Goal: Task Accomplishment & Management: Manage account settings

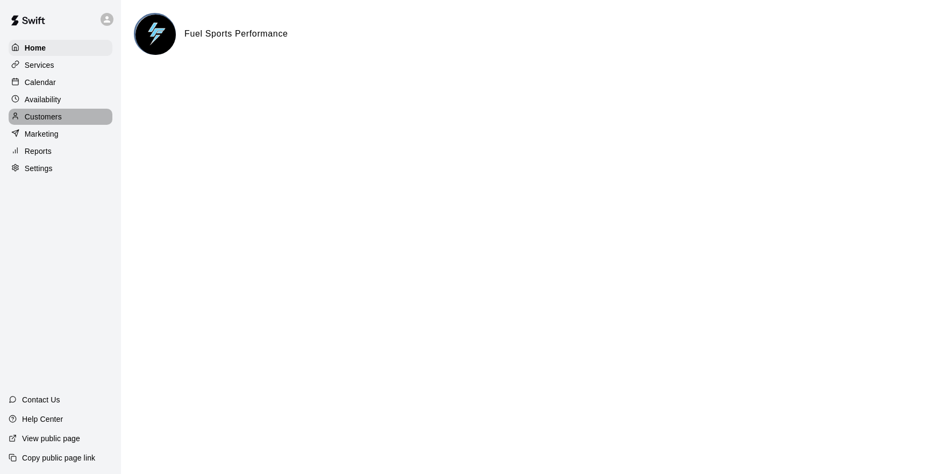
click at [36, 113] on p "Customers" at bounding box center [43, 116] width 37 height 11
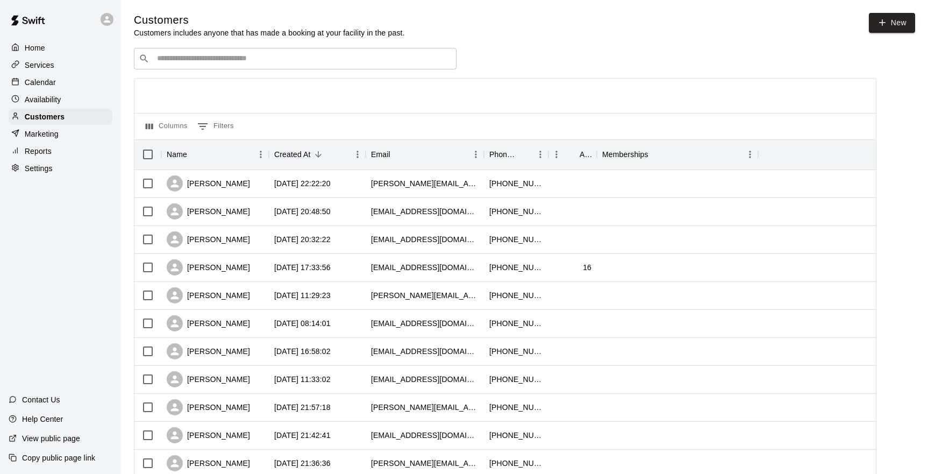
click at [166, 62] on input "Search customers by name or email" at bounding box center [303, 58] width 298 height 11
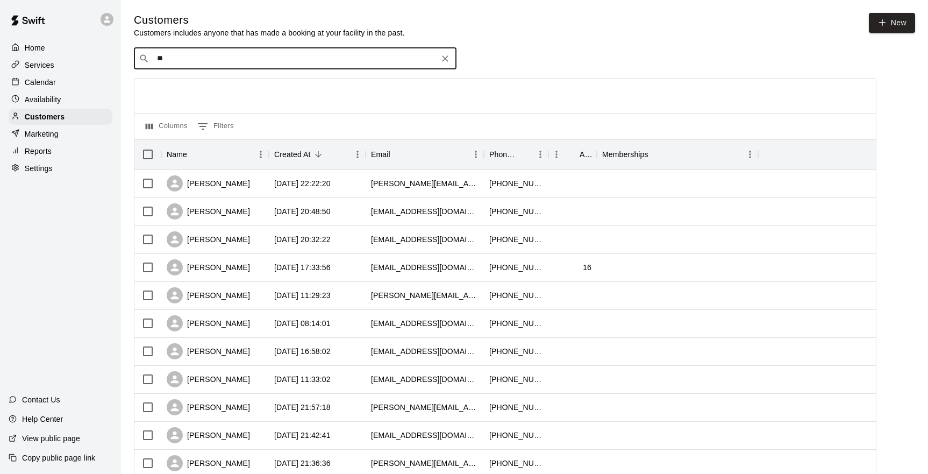
type input "*"
type input "****"
click at [177, 85] on p "[PERSON_NAME]" at bounding box center [197, 80] width 66 height 11
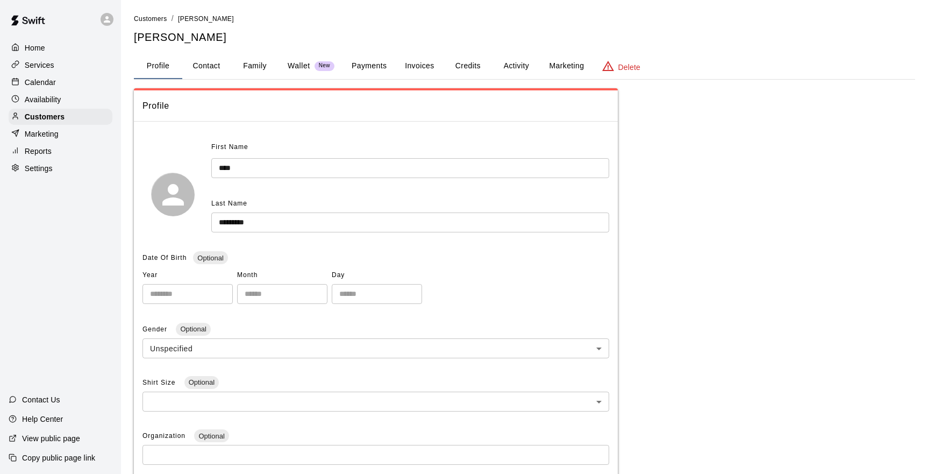
click at [522, 64] on button "Activity" at bounding box center [516, 66] width 48 height 26
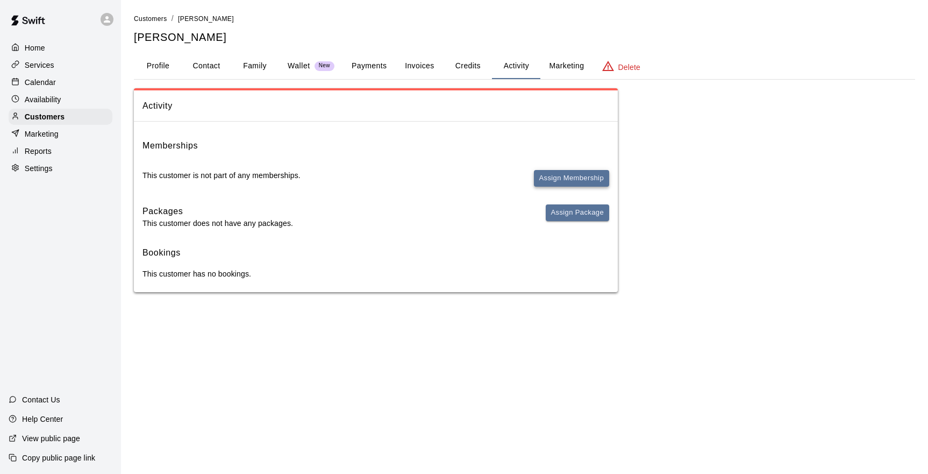
click at [572, 176] on button "Assign Membership" at bounding box center [571, 178] width 75 height 17
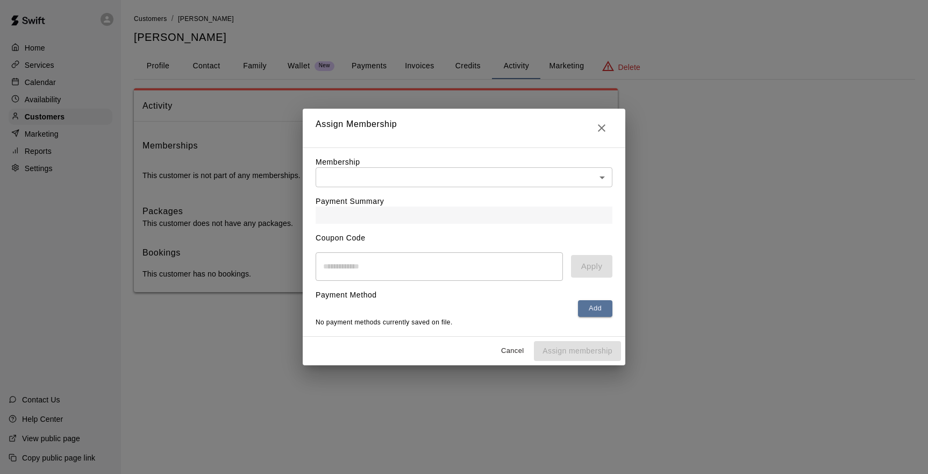
click at [597, 177] on body "Home Services Calendar Availability Customers Marketing Reports Settings Contac…" at bounding box center [464, 156] width 928 height 313
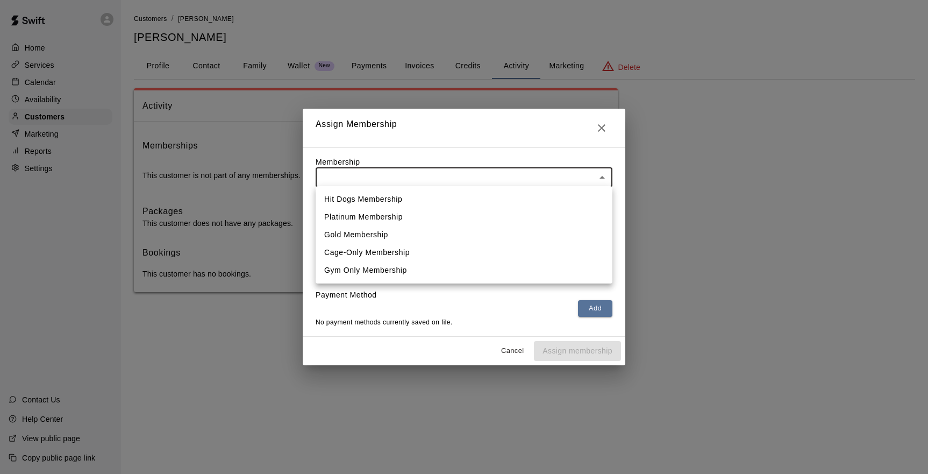
click at [402, 196] on li "Hit Dogs Membership" at bounding box center [464, 199] width 297 height 18
type input "**********"
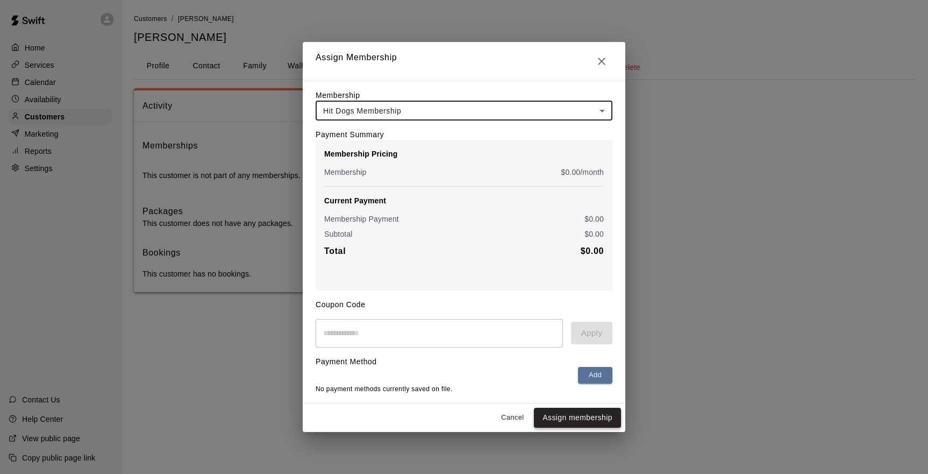
click at [566, 418] on button "Assign membership" at bounding box center [577, 418] width 87 height 20
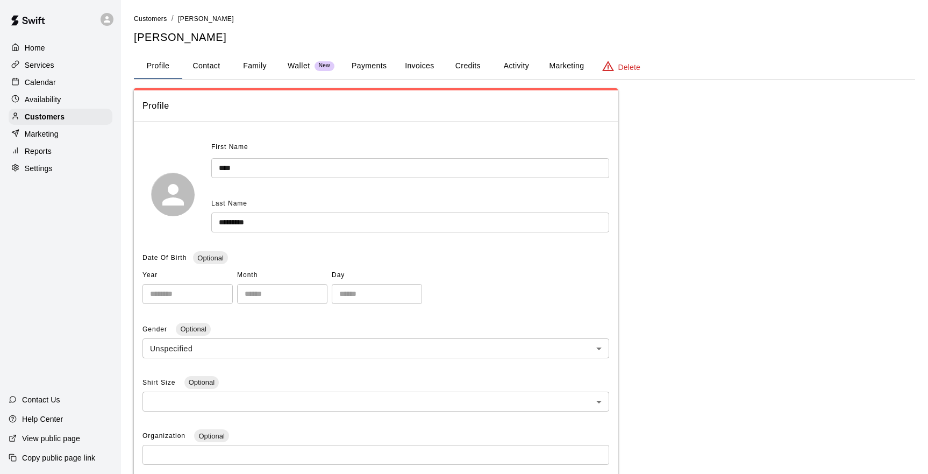
click at [518, 67] on button "Activity" at bounding box center [516, 66] width 48 height 26
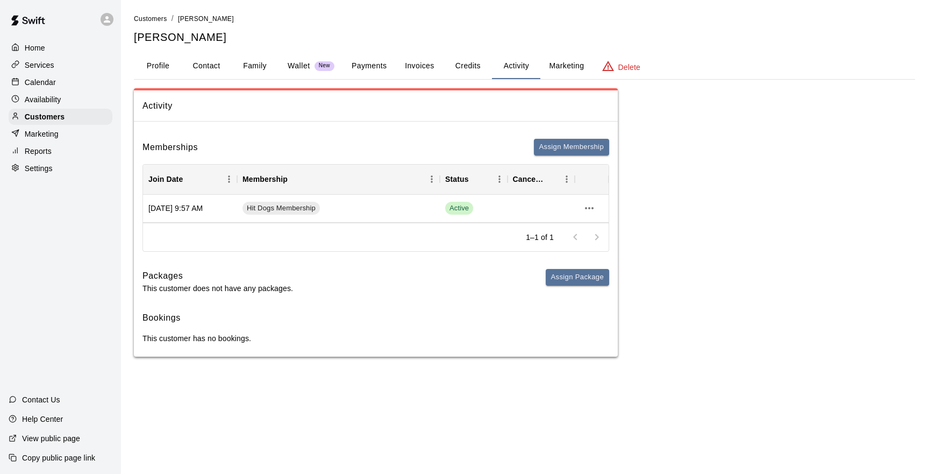
click at [558, 29] on div "Customers / [PERSON_NAME] [PERSON_NAME]" at bounding box center [524, 29] width 781 height 32
click at [249, 61] on button "Family" at bounding box center [255, 66] width 48 height 26
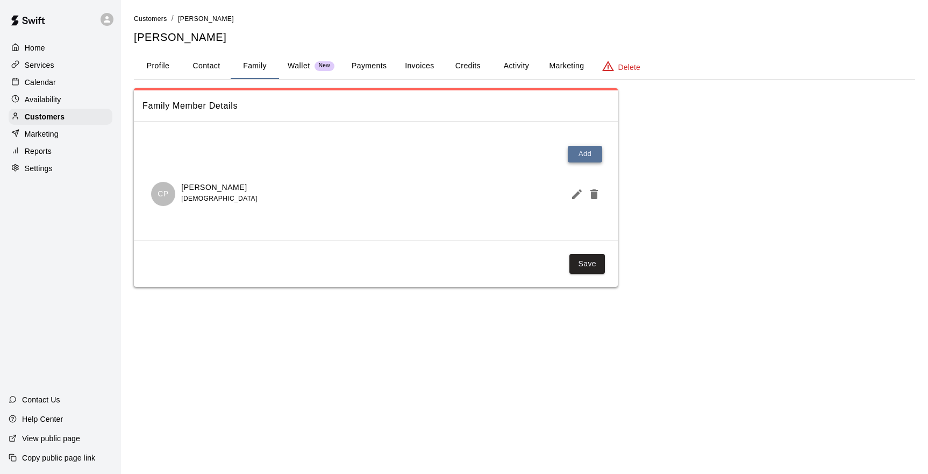
click at [584, 152] on button "Add" at bounding box center [585, 154] width 34 height 17
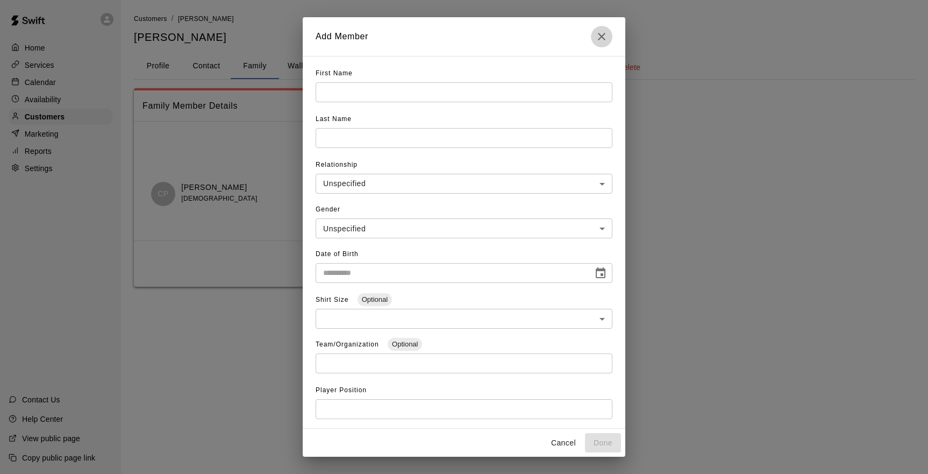
click at [604, 32] on icon "Close" at bounding box center [601, 36] width 13 height 13
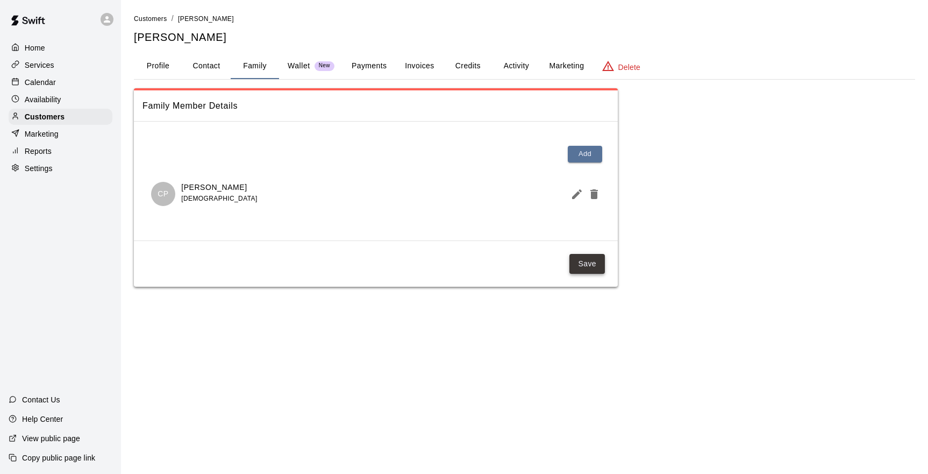
click at [582, 265] on button "Save" at bounding box center [586, 264] width 35 height 20
click at [510, 61] on button "Activity" at bounding box center [516, 66] width 48 height 26
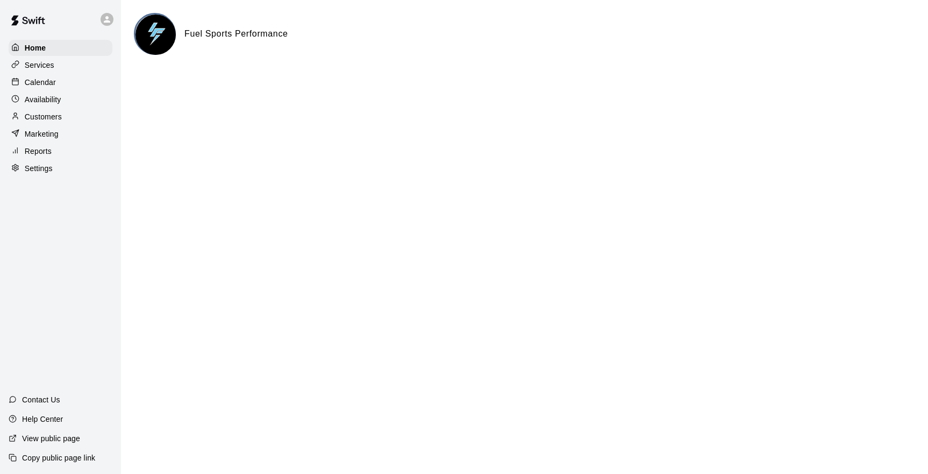
click at [32, 118] on p "Customers" at bounding box center [43, 116] width 37 height 11
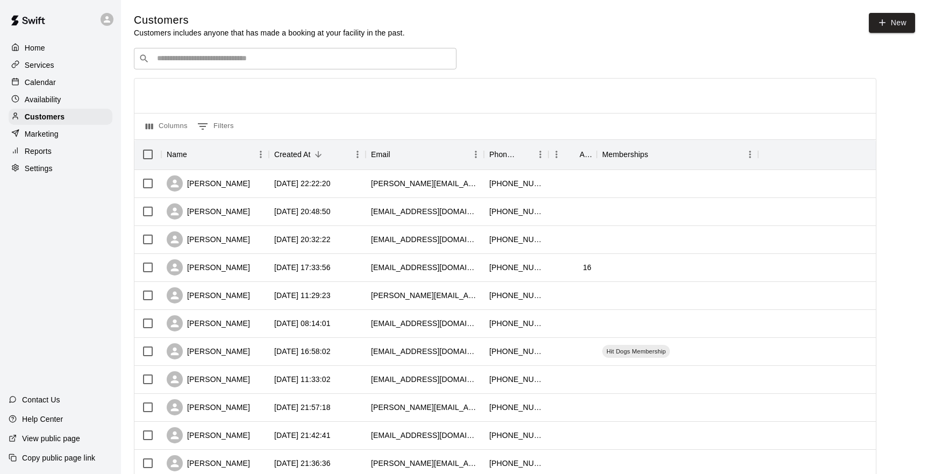
click at [184, 58] on input "Search customers by name or email" at bounding box center [303, 58] width 298 height 11
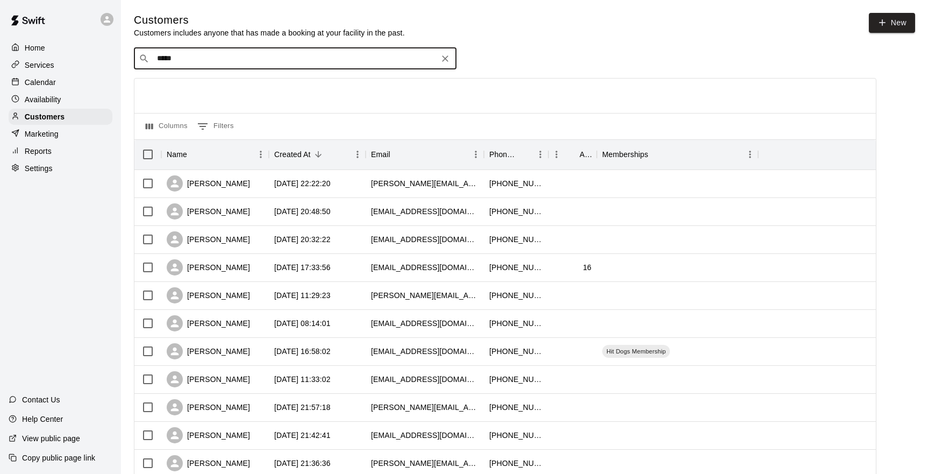
type input "******"
click at [180, 82] on p "Crystal Pepper" at bounding box center [197, 80] width 66 height 11
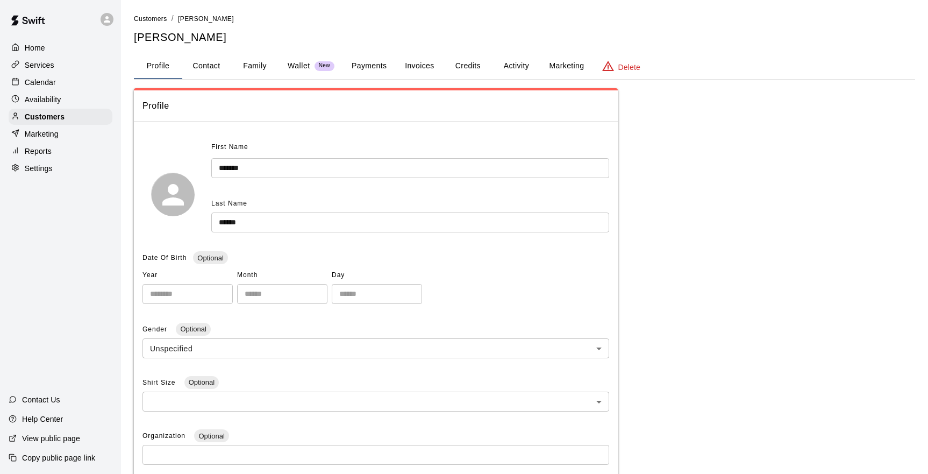
click at [522, 65] on button "Activity" at bounding box center [516, 66] width 48 height 26
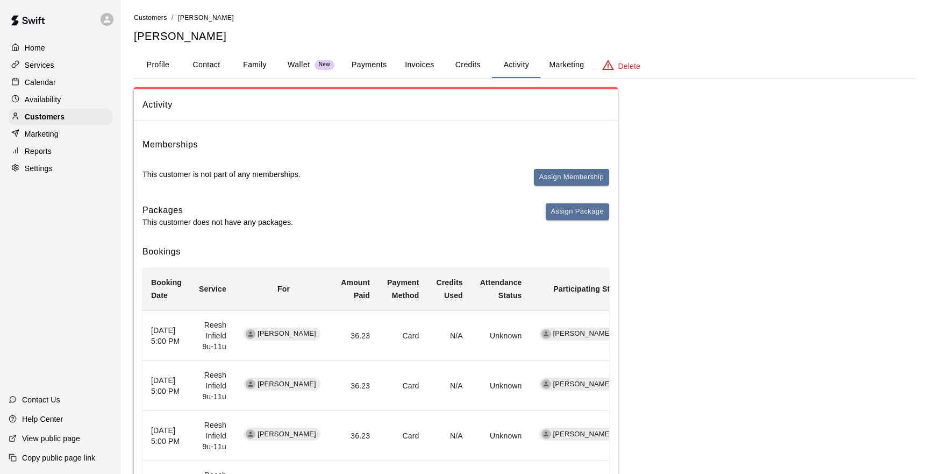
scroll to position [2, 0]
click at [42, 85] on p "Calendar" at bounding box center [40, 82] width 31 height 11
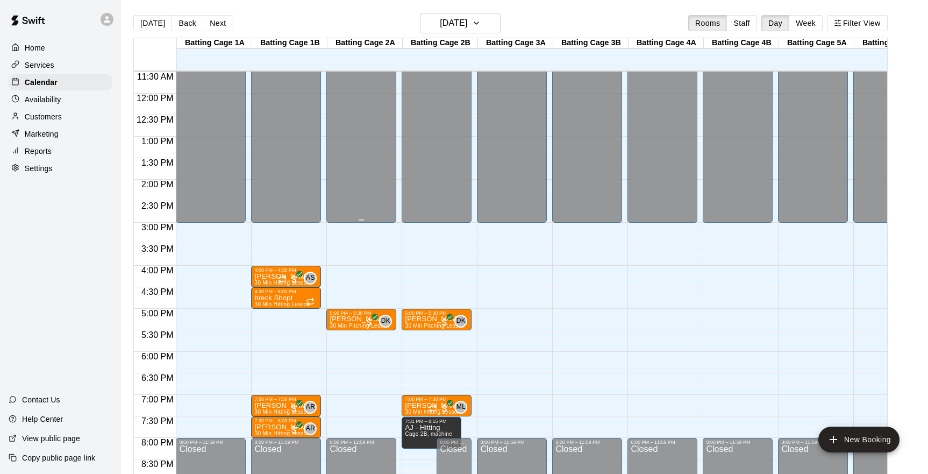
scroll to position [499, 0]
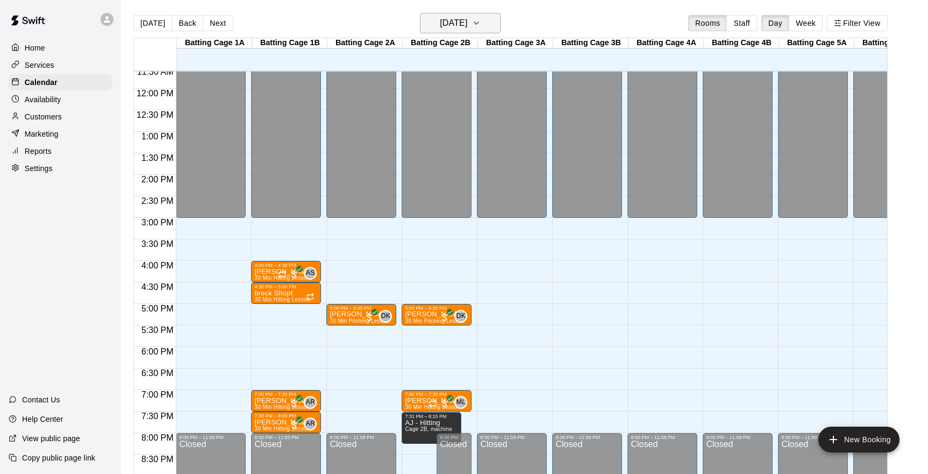
click at [481, 23] on icon "button" at bounding box center [476, 23] width 9 height 13
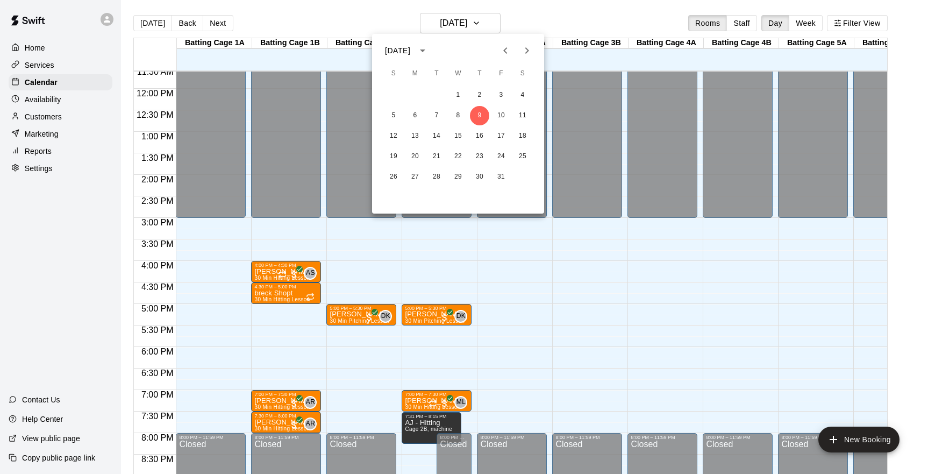
click at [436, 71] on span "T" at bounding box center [436, 74] width 19 height 22
click at [435, 114] on button "7" at bounding box center [436, 115] width 19 height 19
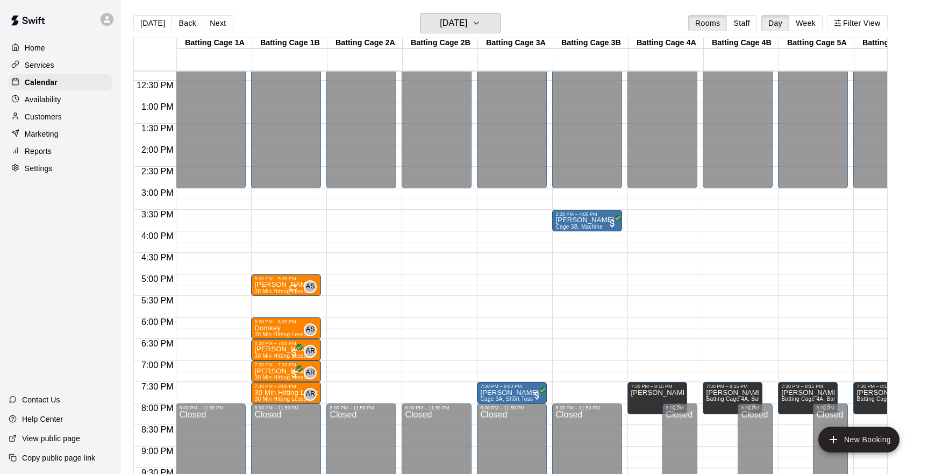
scroll to position [532, 0]
